Goal: Information Seeking & Learning: Learn about a topic

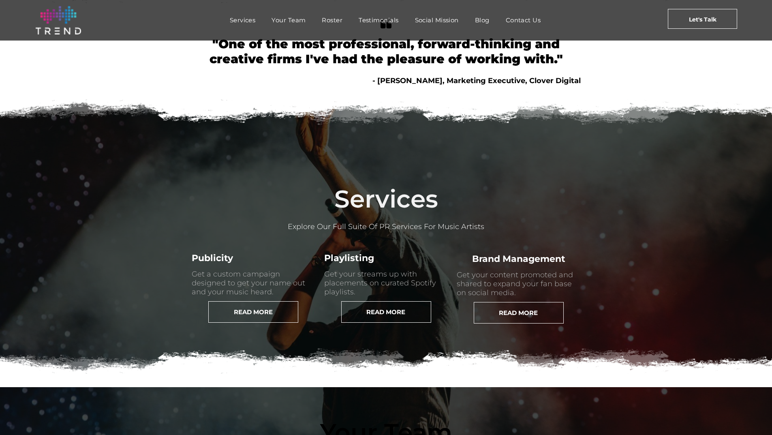
scroll to position [284, 0]
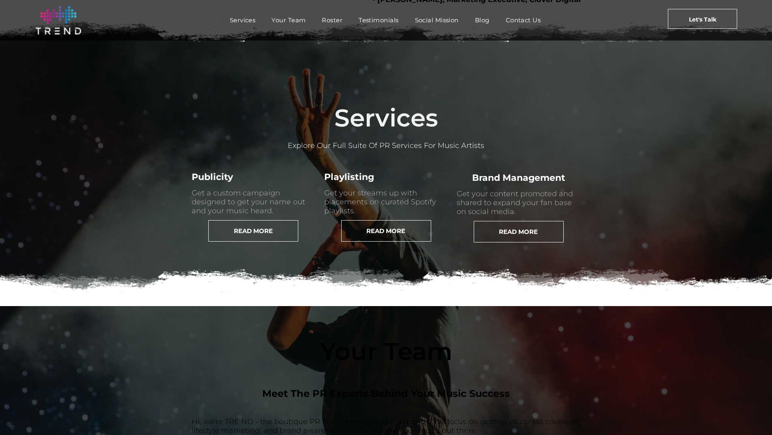
click at [234, 241] on span "READ MORE" at bounding box center [253, 230] width 39 height 21
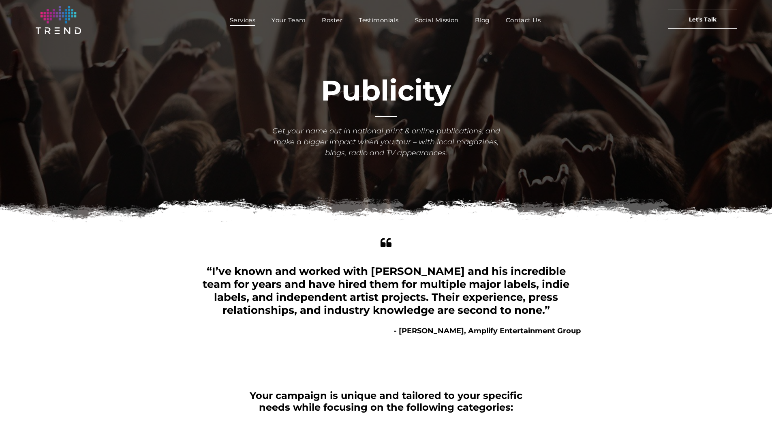
click at [252, 21] on span "Services" at bounding box center [243, 20] width 26 height 12
